Goal: Task Accomplishment & Management: Manage account settings

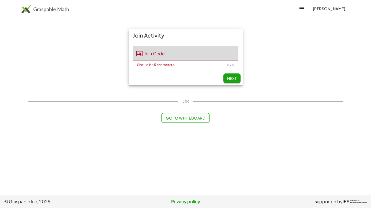
click at [186, 54] on input "Join Code" at bounding box center [191, 53] width 96 height 15
type input "*****"
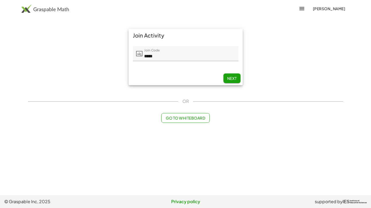
click at [128, 143] on main "Join Activity Join Code Join Code ***** 5 / 5 Next OR Go to Whiteboard" at bounding box center [185, 97] width 371 height 195
click at [36, 9] on img at bounding box center [44, 8] width 47 height 9
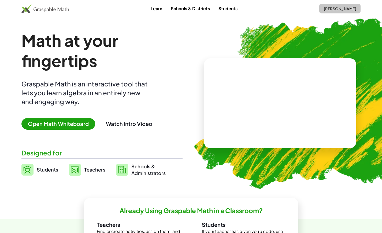
click at [140, 7] on span "[PERSON_NAME]" at bounding box center [340, 8] width 33 height 5
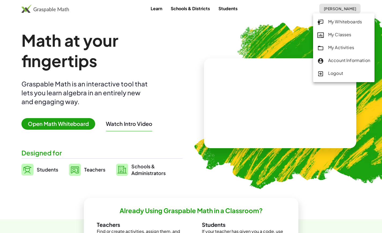
click at [140, 46] on div "My Activities" at bounding box center [344, 47] width 53 height 7
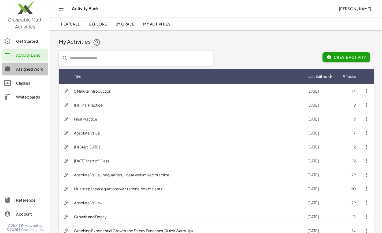
click at [28, 68] on div "Assigned Work" at bounding box center [31, 69] width 30 height 6
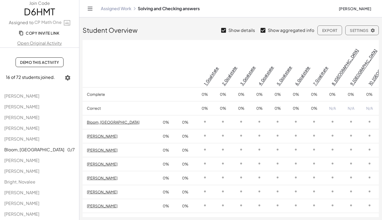
click at [35, 44] on link "Open Original Activity" at bounding box center [39, 43] width 79 height 6
click at [157, 56] on th at bounding box center [166, 63] width 18 height 47
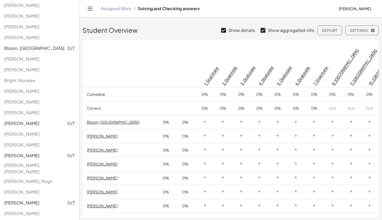
scroll to position [2, 0]
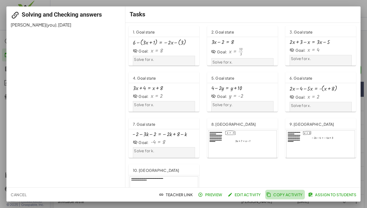
click at [293, 195] on span "Copy Activity" at bounding box center [285, 194] width 35 height 5
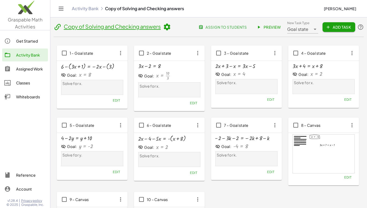
click at [168, 25] on icon at bounding box center [167, 27] width 8 height 8
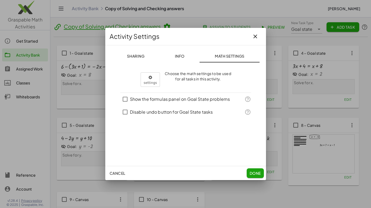
click at [256, 36] on icon "button" at bounding box center [255, 36] width 6 height 6
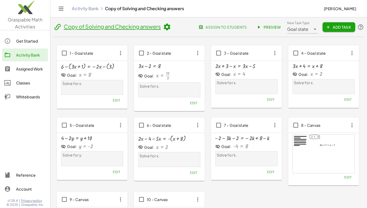
click at [92, 27] on link "Copy of Solving and Checking answers" at bounding box center [112, 26] width 97 height 7
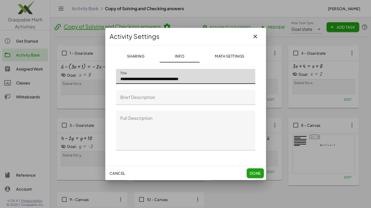
drag, startPoint x: 137, startPoint y: 81, endPoint x: 98, endPoint y: 82, distance: 39.2
click at [98, 82] on div "**********" at bounding box center [185, 104] width 371 height 208
click at [193, 80] on input "**********" at bounding box center [185, 76] width 139 height 15
type input "**********"
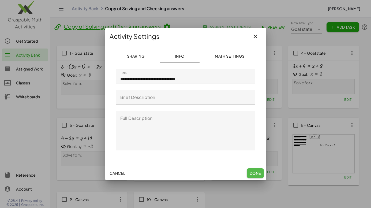
click at [257, 172] on span "Done" at bounding box center [255, 173] width 11 height 5
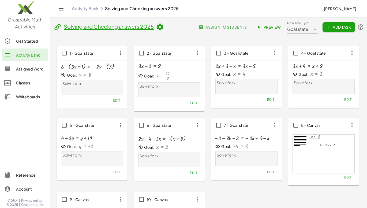
click at [220, 26] on span "assign to students" at bounding box center [223, 27] width 47 height 5
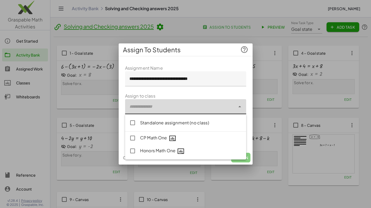
click at [140, 109] on div at bounding box center [180, 106] width 110 height 15
type input "**********"
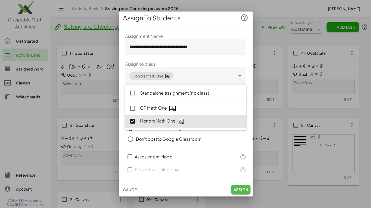
click at [246, 190] on span "Assign" at bounding box center [241, 189] width 15 height 5
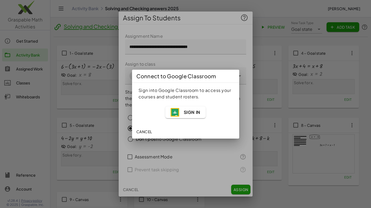
click at [189, 113] on span "Sign In" at bounding box center [192, 112] width 17 height 6
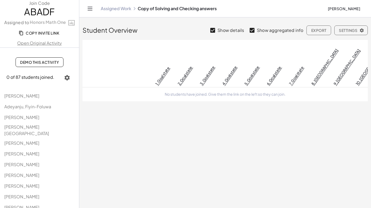
click at [120, 10] on link "Assigned Work" at bounding box center [116, 8] width 31 height 5
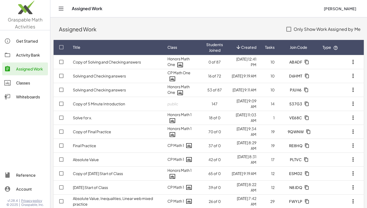
click at [95, 60] on link "Copy of Solving and Checking answers" at bounding box center [107, 62] width 68 height 5
click at [354, 61] on icon "button" at bounding box center [353, 62] width 6 height 6
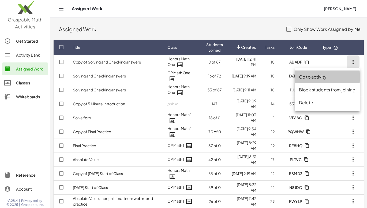
click at [308, 77] on div "Go to activity" at bounding box center [327, 77] width 57 height 6
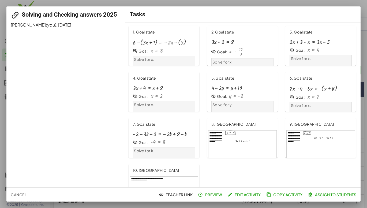
click at [55, 66] on div "Solving and Checking answers 2025 Douglas Roberts (you) , 8/15/2025" at bounding box center [65, 96] width 119 height 181
click at [364, 6] on div at bounding box center [183, 104] width 367 height 208
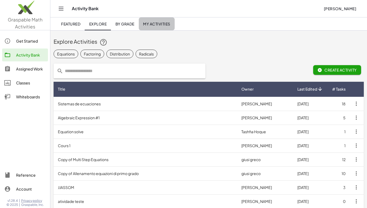
click at [153, 23] on span "My Activities" at bounding box center [156, 23] width 27 height 5
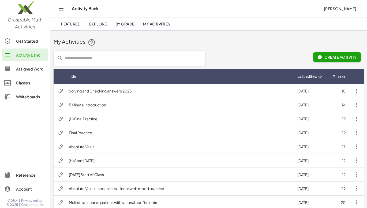
click at [20, 68] on div "Assigned Work" at bounding box center [31, 69] width 30 height 6
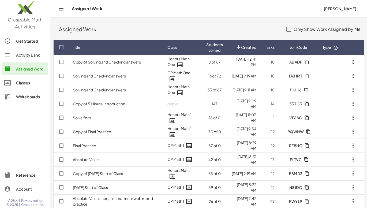
click at [352, 64] on icon "button" at bounding box center [353, 62] width 6 height 6
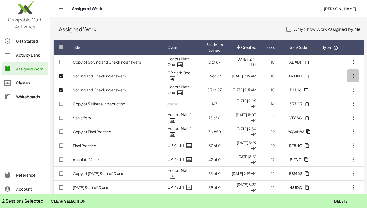
click at [353, 76] on icon "button" at bounding box center [353, 76] width 6 height 6
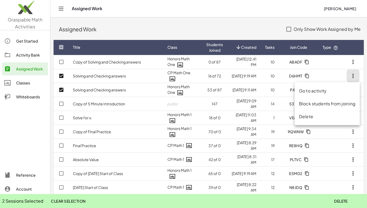
click at [304, 117] on div "Delete" at bounding box center [327, 116] width 57 height 6
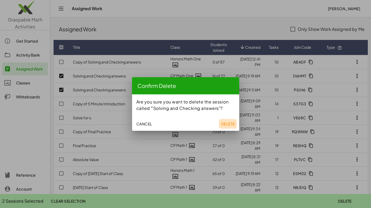
click at [224, 122] on span "Delete" at bounding box center [228, 123] width 14 height 5
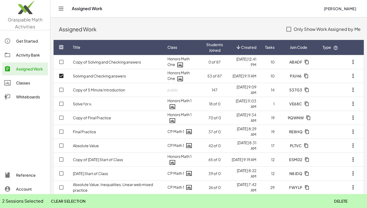
click at [355, 76] on icon "button" at bounding box center [353, 76] width 6 height 6
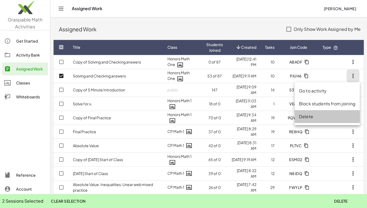
click at [311, 116] on div "Delete" at bounding box center [327, 116] width 57 height 6
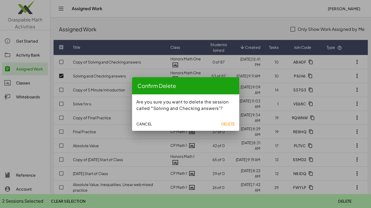
click at [224, 122] on span "Delete" at bounding box center [228, 123] width 14 height 5
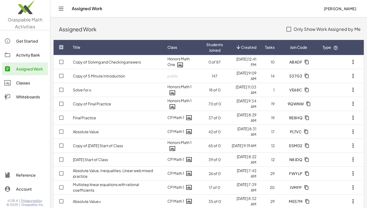
click at [99, 61] on link "Copy of Solving and Checking answers" at bounding box center [107, 62] width 68 height 5
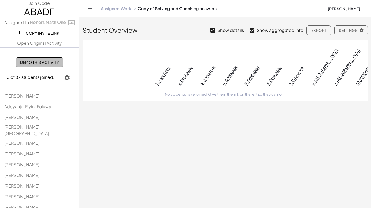
click at [28, 62] on span "Demo This Activity" at bounding box center [39, 62] width 39 height 5
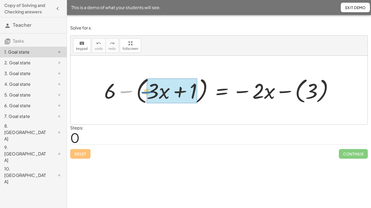
drag, startPoint x: 123, startPoint y: 93, endPoint x: 144, endPoint y: 93, distance: 21.2
click at [144, 93] on div at bounding box center [221, 90] width 239 height 31
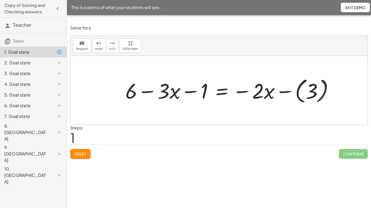
click at [222, 111] on div at bounding box center [219, 90] width 297 height 69
drag, startPoint x: 130, startPoint y: 92, endPoint x: 206, endPoint y: 97, distance: 77.1
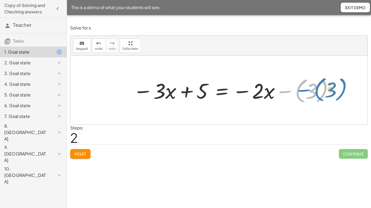
drag, startPoint x: 291, startPoint y: 91, endPoint x: 303, endPoint y: 91, distance: 12.3
click at [303, 91] on div at bounding box center [234, 90] width 206 height 30
drag, startPoint x: 290, startPoint y: 92, endPoint x: 291, endPoint y: 95, distance: 3.8
click at [292, 97] on div at bounding box center [234, 90] width 206 height 30
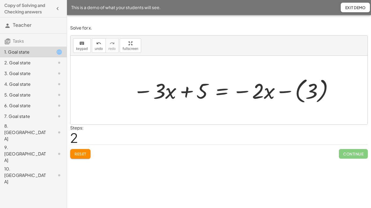
click at [289, 93] on div at bounding box center [234, 90] width 206 height 30
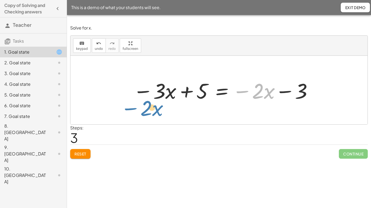
drag, startPoint x: 256, startPoint y: 95, endPoint x: 144, endPoint y: 112, distance: 113.4
click at [144, 112] on div "+ 6 − ( + · 3 · x + 1 ) = − · 2 · x − ( 3 ) + 6 − · 3 · x − 1 = − · 2 · x − ( 3…" at bounding box center [219, 90] width 297 height 69
click at [223, 94] on div at bounding box center [223, 90] width 185 height 28
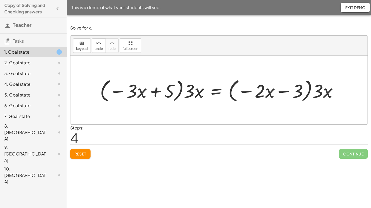
click at [83, 152] on span "Reset" at bounding box center [81, 154] width 12 height 5
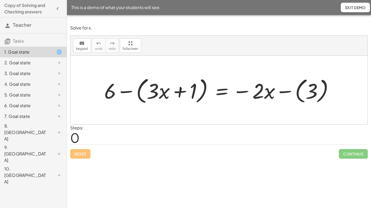
click at [265, 158] on div "Reset Continue" at bounding box center [219, 152] width 298 height 14
click at [19, 62] on div "2. Goal state" at bounding box center [25, 63] width 43 height 6
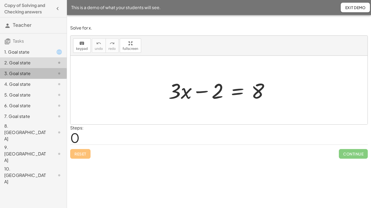
click at [19, 72] on div "3. Goal state" at bounding box center [25, 73] width 43 height 6
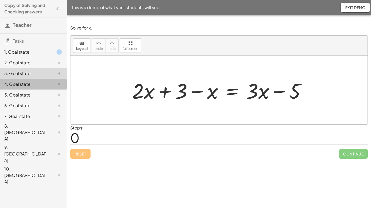
click at [18, 84] on div "4. Goal state" at bounding box center [25, 84] width 43 height 6
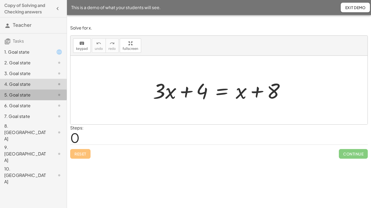
click at [16, 94] on div "5. Goal state" at bounding box center [25, 95] width 43 height 6
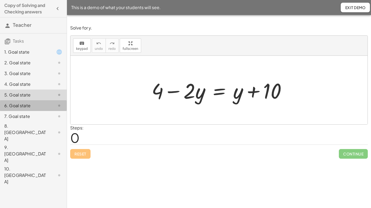
click at [16, 104] on div "6. Goal state" at bounding box center [25, 105] width 43 height 6
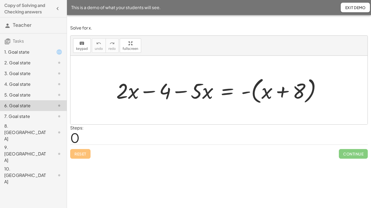
click at [17, 116] on div "7. Goal state" at bounding box center [25, 116] width 43 height 6
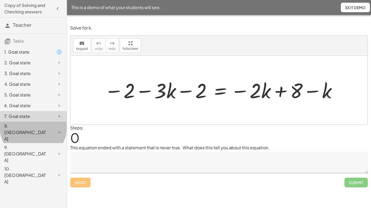
click at [19, 127] on div "8. [GEOGRAPHIC_DATA]" at bounding box center [25, 132] width 43 height 19
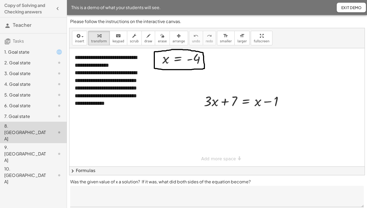
click at [16, 144] on div "9. [GEOGRAPHIC_DATA]" at bounding box center [25, 153] width 43 height 19
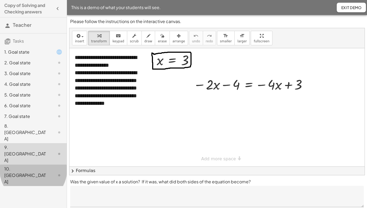
click at [14, 165] on div "10. [GEOGRAPHIC_DATA]" at bounding box center [33, 175] width 67 height 21
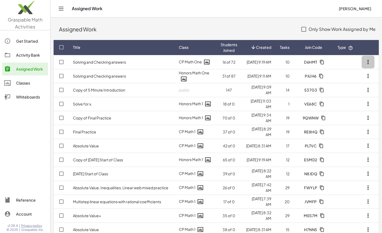
click at [367, 64] on icon "button" at bounding box center [368, 62] width 6 height 6
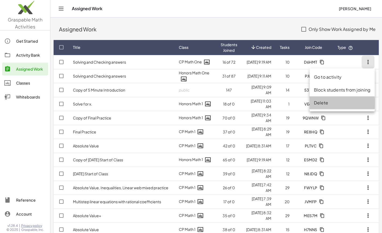
click at [326, 99] on div "Delete" at bounding box center [342, 102] width 57 height 6
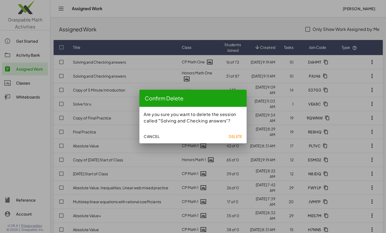
click at [235, 135] on span "Delete" at bounding box center [236, 136] width 14 height 5
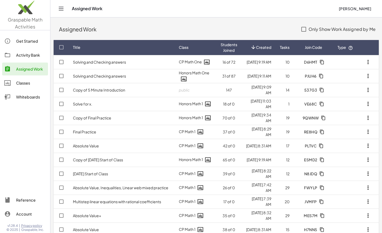
click at [369, 60] on icon "button" at bounding box center [368, 62] width 6 height 6
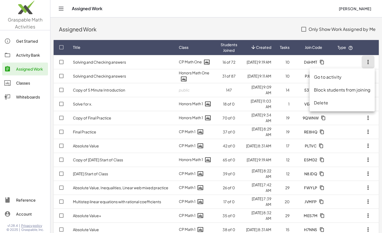
click at [334, 104] on div "Delete" at bounding box center [342, 102] width 57 height 6
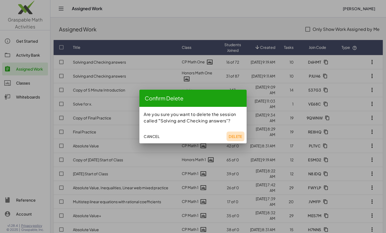
click at [233, 136] on span "Delete" at bounding box center [236, 136] width 14 height 5
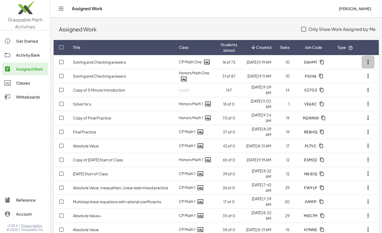
click at [366, 62] on icon "button" at bounding box center [368, 62] width 6 height 6
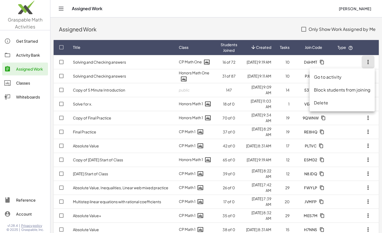
click at [324, 100] on div "Delete" at bounding box center [342, 102] width 57 height 6
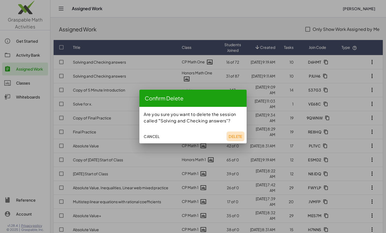
click at [234, 134] on span "Delete" at bounding box center [236, 136] width 14 height 5
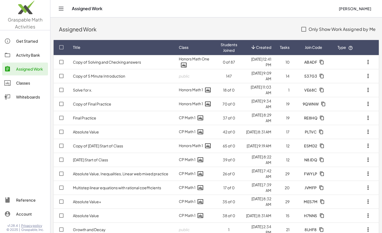
click at [367, 62] on icon "button" at bounding box center [368, 62] width 6 height 6
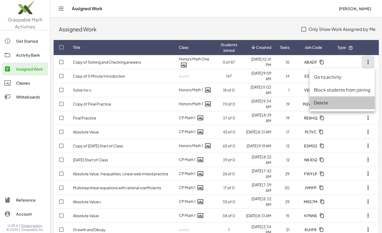
click at [324, 102] on div "Delete" at bounding box center [342, 102] width 57 height 6
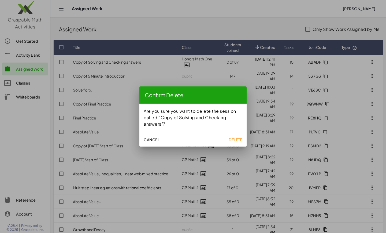
click at [234, 139] on span "Delete" at bounding box center [236, 139] width 14 height 5
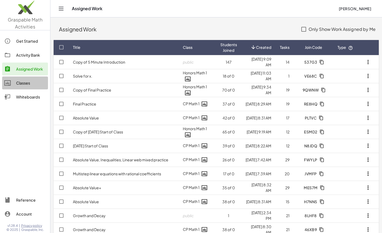
click at [23, 82] on div "Classes" at bounding box center [31, 83] width 30 height 6
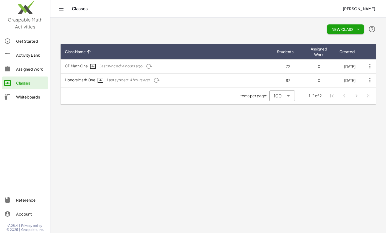
click at [155, 174] on main "New Class Class Name Students Assigned Work Created CP Math One Last synced: 4 …" at bounding box center [218, 116] width 336 height 233
click at [33, 53] on div "Activity Bank" at bounding box center [31, 55] width 30 height 6
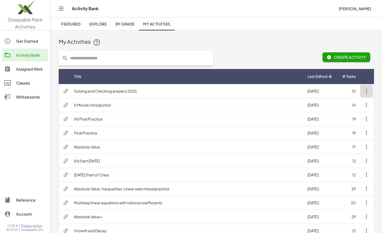
click at [367, 91] on icon "button" at bounding box center [366, 91] width 6 height 6
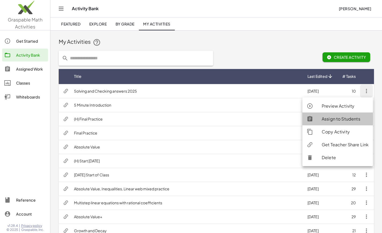
click at [335, 118] on div "Assign to Students" at bounding box center [345, 119] width 47 height 6
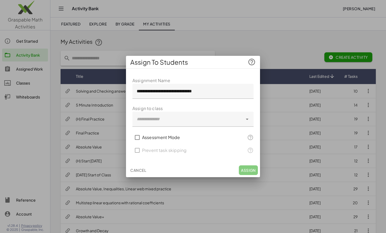
click at [148, 120] on div at bounding box center [187, 119] width 110 height 15
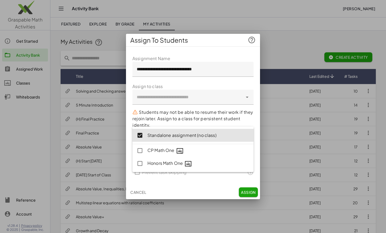
click at [159, 123] on p "Students may not be able to resume their work if they rejoin later. Assign to a…" at bounding box center [192, 118] width 121 height 19
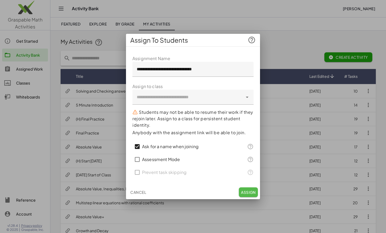
click at [249, 190] on span "Assign" at bounding box center [248, 192] width 15 height 5
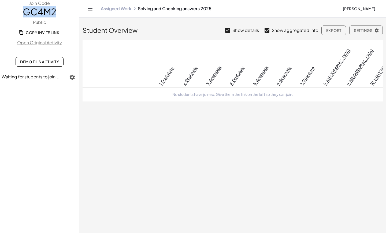
drag, startPoint x: 25, startPoint y: 10, endPoint x: 56, endPoint y: 12, distance: 31.7
click at [56, 12] on span "GC4M2" at bounding box center [39, 11] width 79 height 11
